Goal: Information Seeking & Learning: Check status

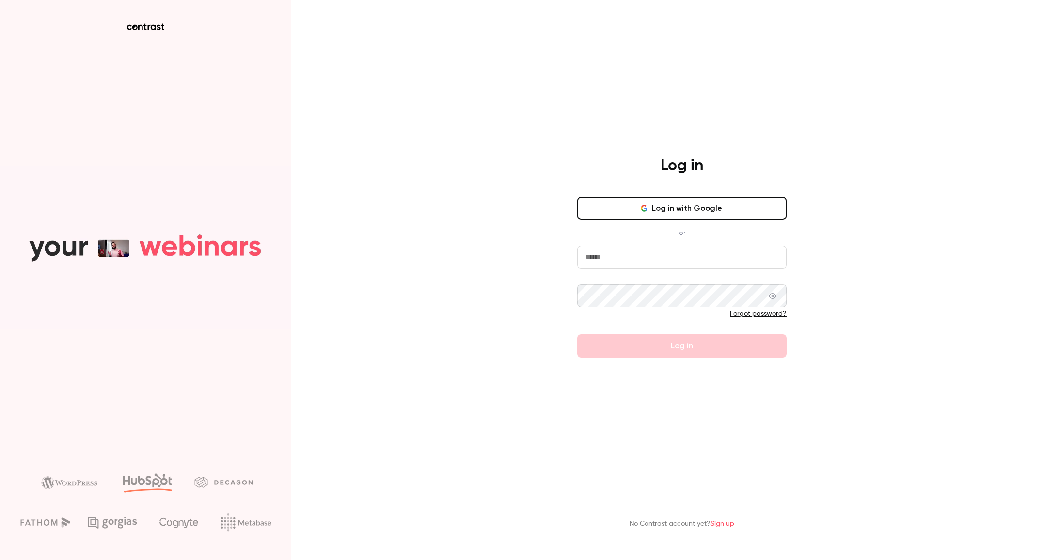
click at [979, 42] on div "Log in Log in with Google or Forgot password? Log in No Contrast account yet? S…" at bounding box center [521, 280] width 1042 height 560
click at [729, 202] on button "Log in with Google" at bounding box center [681, 208] width 209 height 23
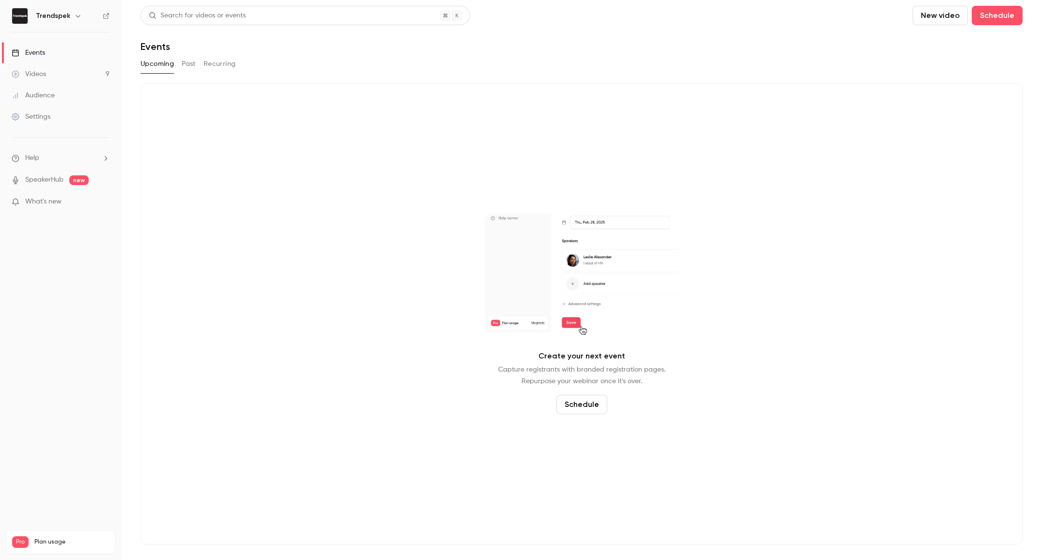
click at [194, 62] on button "Past" at bounding box center [189, 64] width 14 height 16
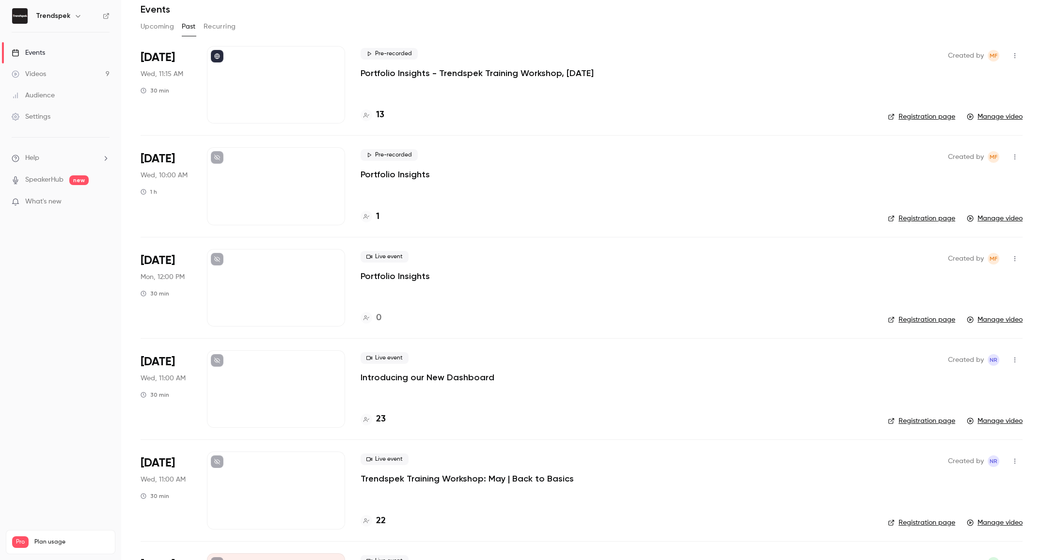
scroll to position [57, 0]
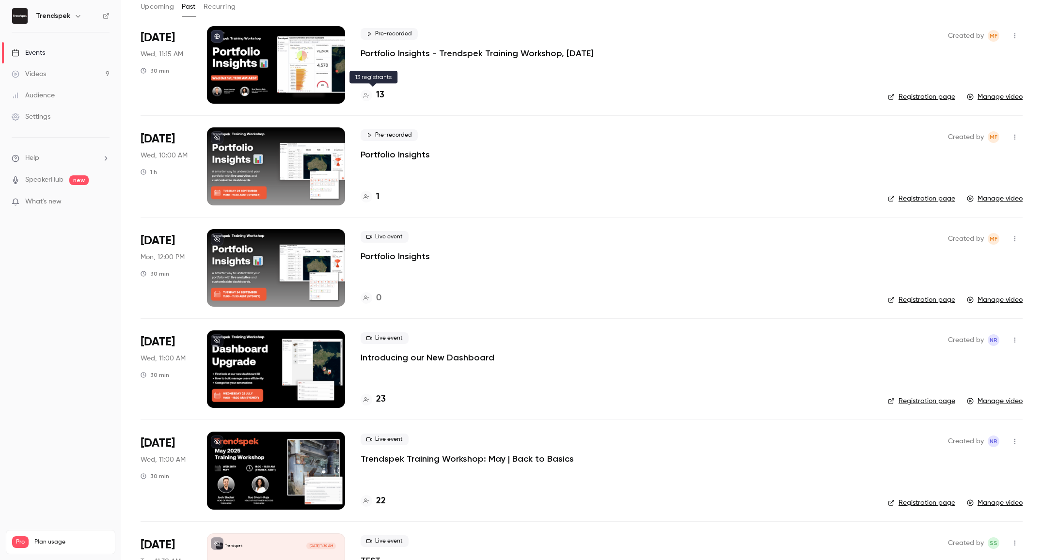
click at [381, 94] on h4 "13" at bounding box center [380, 95] width 8 height 13
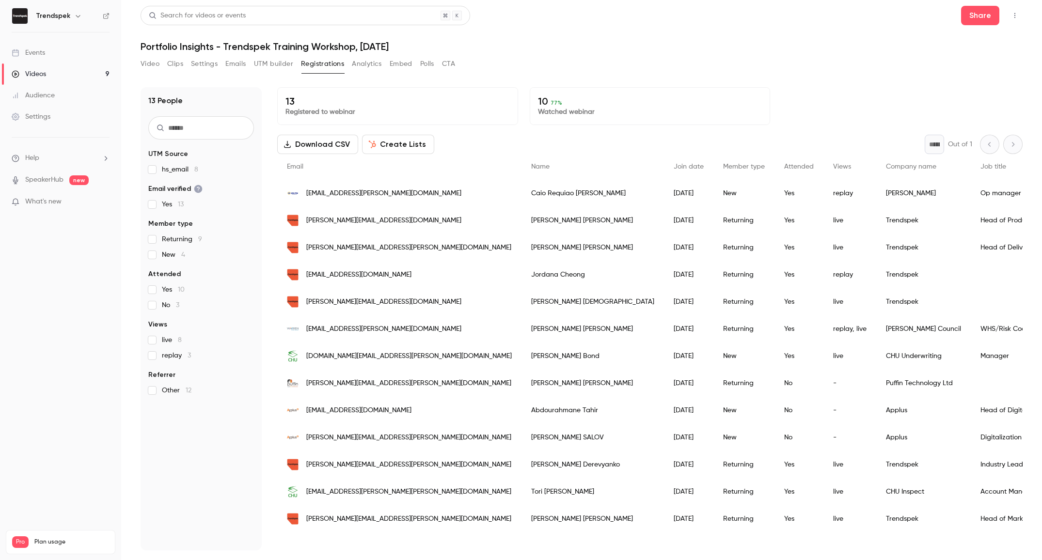
click at [553, 102] on span "77 %" at bounding box center [556, 102] width 12 height 7
click at [558, 113] on p "Watched webinar" at bounding box center [650, 112] width 224 height 10
click at [539, 98] on p "10 77 %" at bounding box center [650, 101] width 224 height 12
drag, startPoint x: 539, startPoint y: 98, endPoint x: 579, endPoint y: 96, distance: 40.3
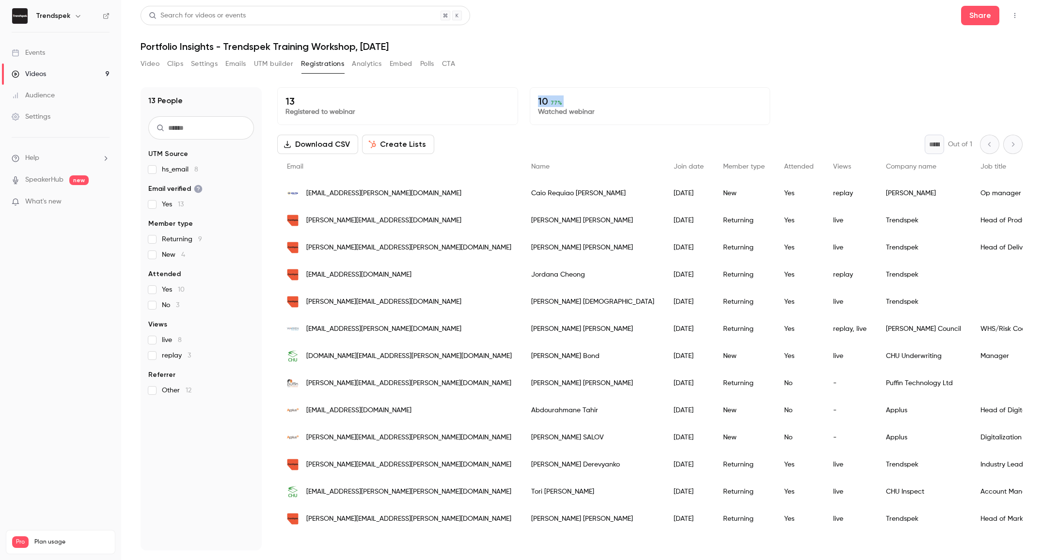
click at [538, 98] on p "10 77 %" at bounding box center [650, 101] width 224 height 12
drag, startPoint x: 625, startPoint y: 96, endPoint x: 419, endPoint y: 94, distance: 205.9
click at [622, 96] on p "10 77 %" at bounding box center [650, 101] width 224 height 12
click at [290, 98] on p "13" at bounding box center [397, 101] width 224 height 12
click at [290, 102] on p "13" at bounding box center [397, 101] width 224 height 12
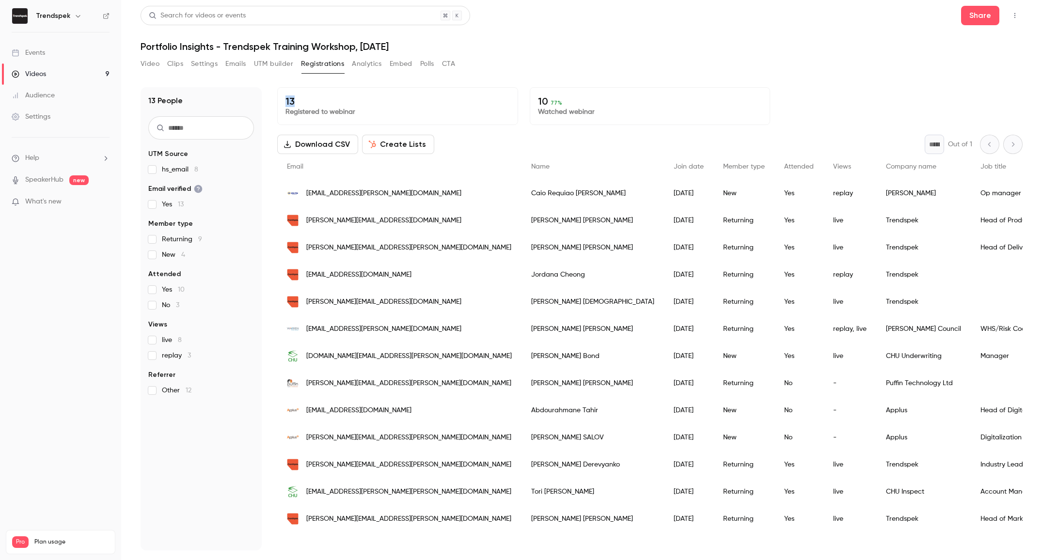
click at [290, 102] on p "13" at bounding box center [397, 101] width 224 height 12
click at [363, 62] on button "Analytics" at bounding box center [367, 64] width 30 height 16
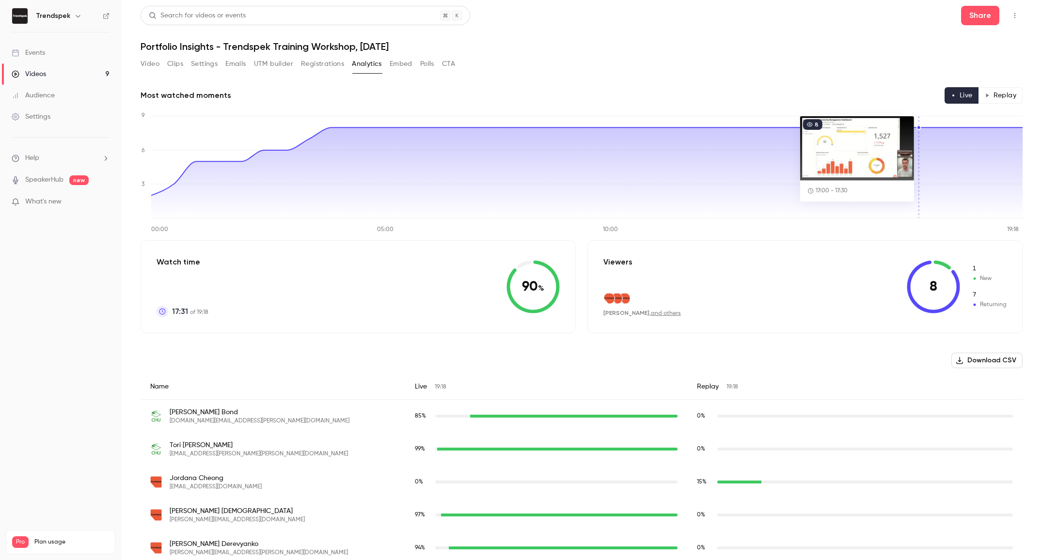
click at [740, 12] on div "Search for videos or events Share" at bounding box center [581, 15] width 882 height 19
drag, startPoint x: 703, startPoint y: 55, endPoint x: 751, endPoint y: 9, distance: 66.5
click at [705, 54] on div "Search for videos or events Share Portfolio Insights - Trendspek Training Works…" at bounding box center [581, 280] width 882 height 548
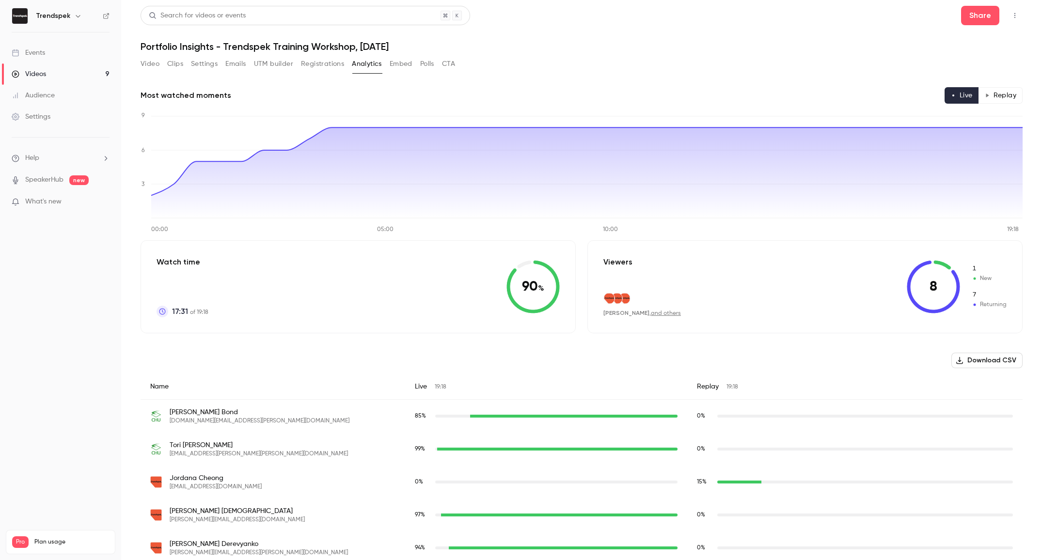
click at [333, 64] on button "Registrations" at bounding box center [322, 64] width 43 height 16
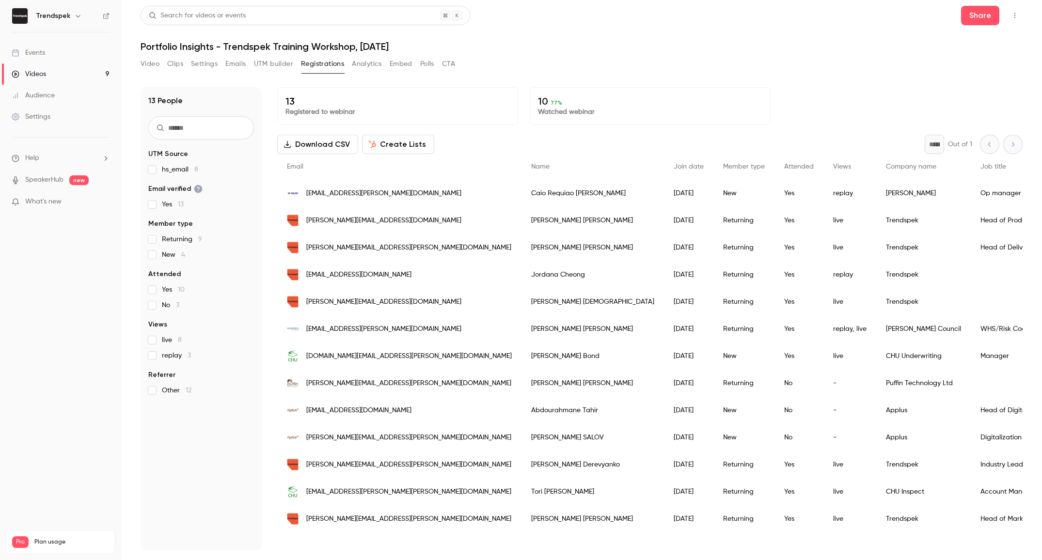
click at [368, 63] on button "Analytics" at bounding box center [367, 64] width 30 height 16
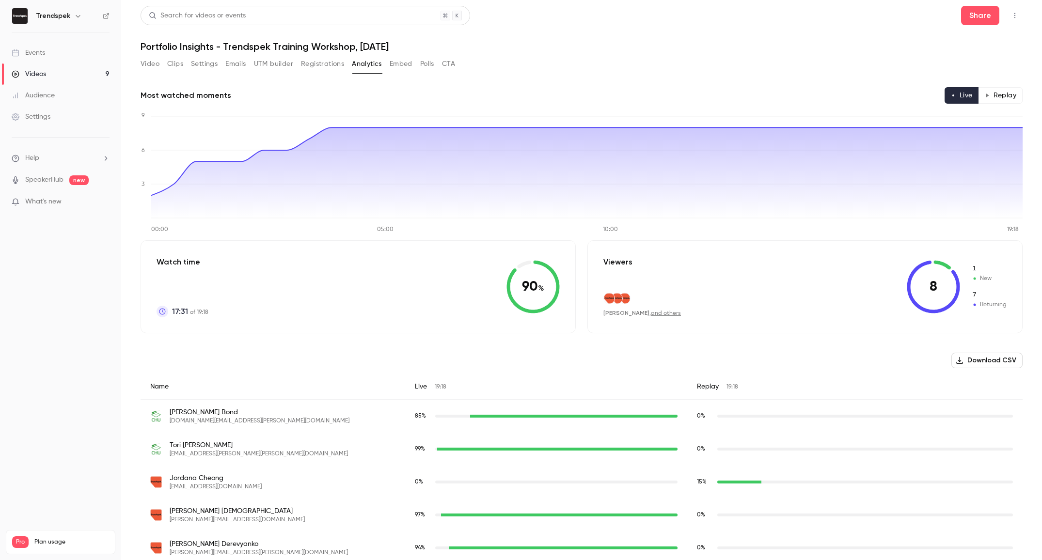
click at [334, 64] on button "Registrations" at bounding box center [322, 64] width 43 height 16
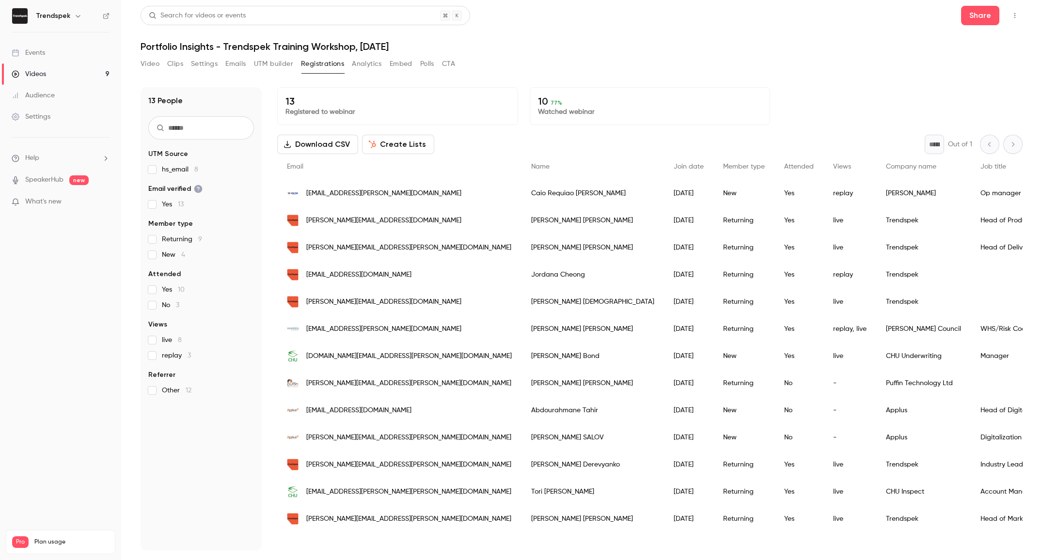
click at [432, 67] on button "Polls" at bounding box center [427, 64] width 14 height 16
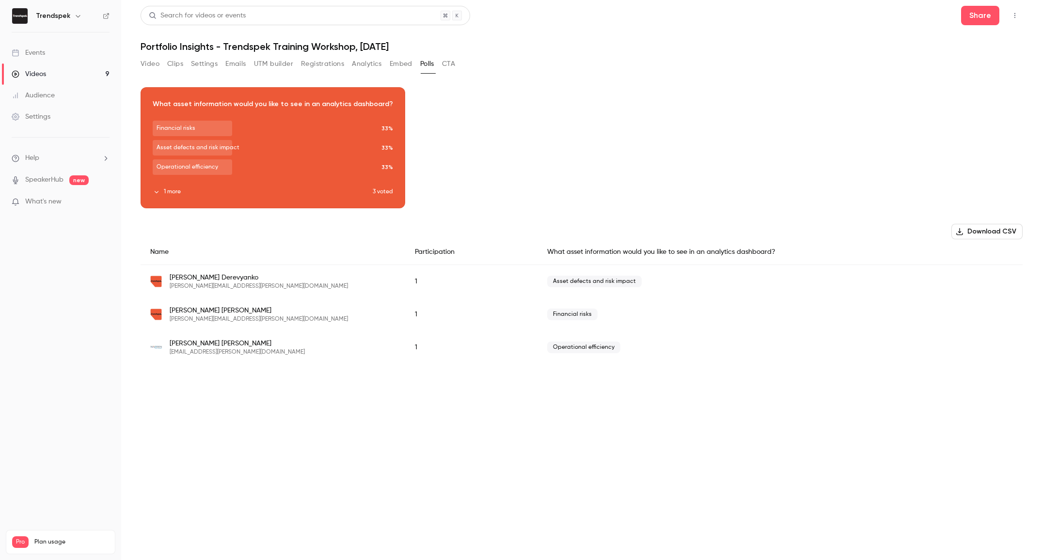
click at [653, 352] on div "Operational efficiency" at bounding box center [779, 347] width 485 height 33
drag, startPoint x: 623, startPoint y: 346, endPoint x: 542, endPoint y: 348, distance: 80.9
click at [539, 347] on div "Operational efficiency" at bounding box center [779, 347] width 485 height 33
click at [638, 144] on div "Download image What asset information would you like to see in an analytics das…" at bounding box center [581, 147] width 882 height 121
click at [729, 131] on div "Download image What asset information would you like to see in an analytics das…" at bounding box center [581, 147] width 882 height 121
